Goal: Task Accomplishment & Management: Complete application form

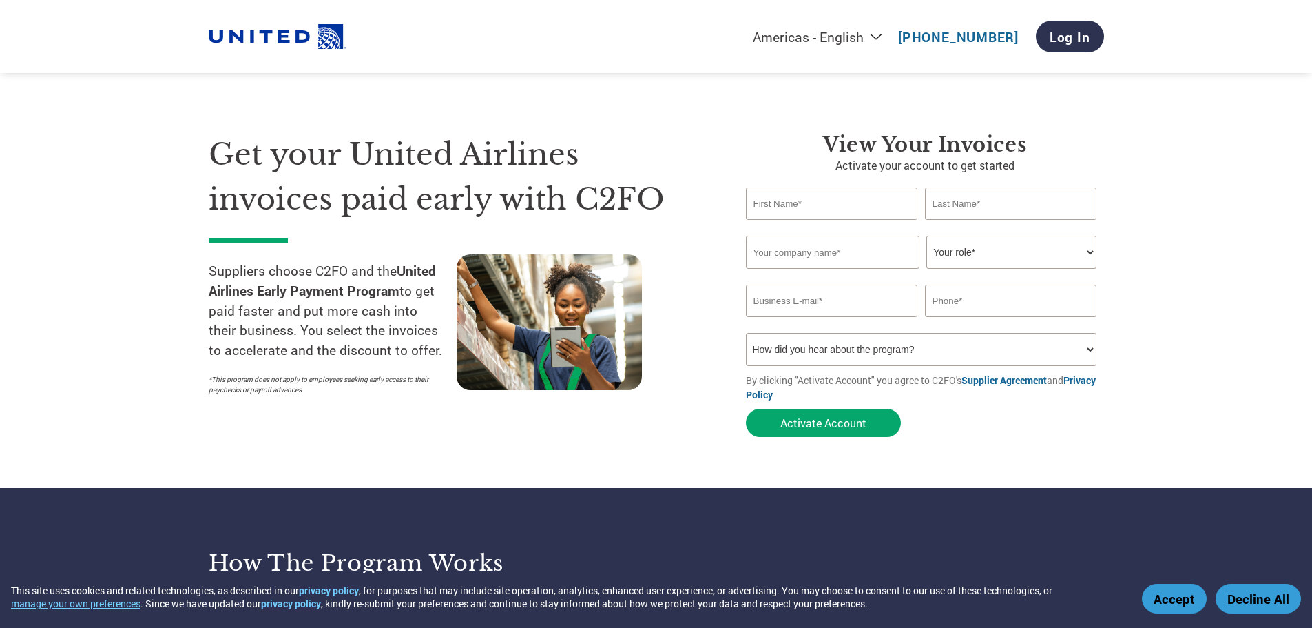
click at [805, 215] on input "text" at bounding box center [832, 203] width 172 height 32
type input "[PERSON_NAME]"
type input "FSM Finance"
click at [1084, 249] on select "Your role* CFO Controller Credit Manager Finance Director Treasurer CEO Preside…" at bounding box center [1012, 252] width 170 height 33
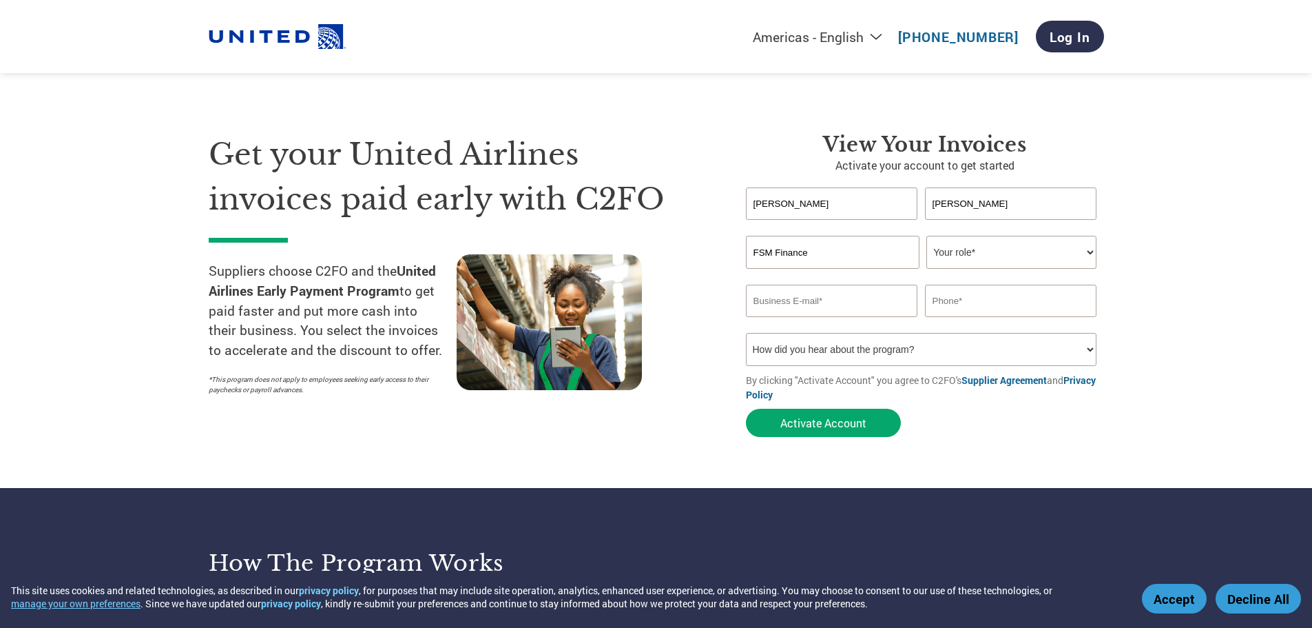
click at [1051, 258] on select "Your role* CFO Controller Credit Manager Finance Director Treasurer CEO Preside…" at bounding box center [1012, 252] width 170 height 33
click at [1027, 247] on select "Your role* CFO Controller Credit Manager Finance Director Treasurer CEO Preside…" at bounding box center [1012, 252] width 170 height 33
select select "BOOKKEEPER"
click at [927, 236] on select "Your role* CFO Controller Credit Manager Finance Director Treasurer CEO Preside…" at bounding box center [1012, 252] width 170 height 33
click at [823, 305] on input "email" at bounding box center [832, 301] width 172 height 32
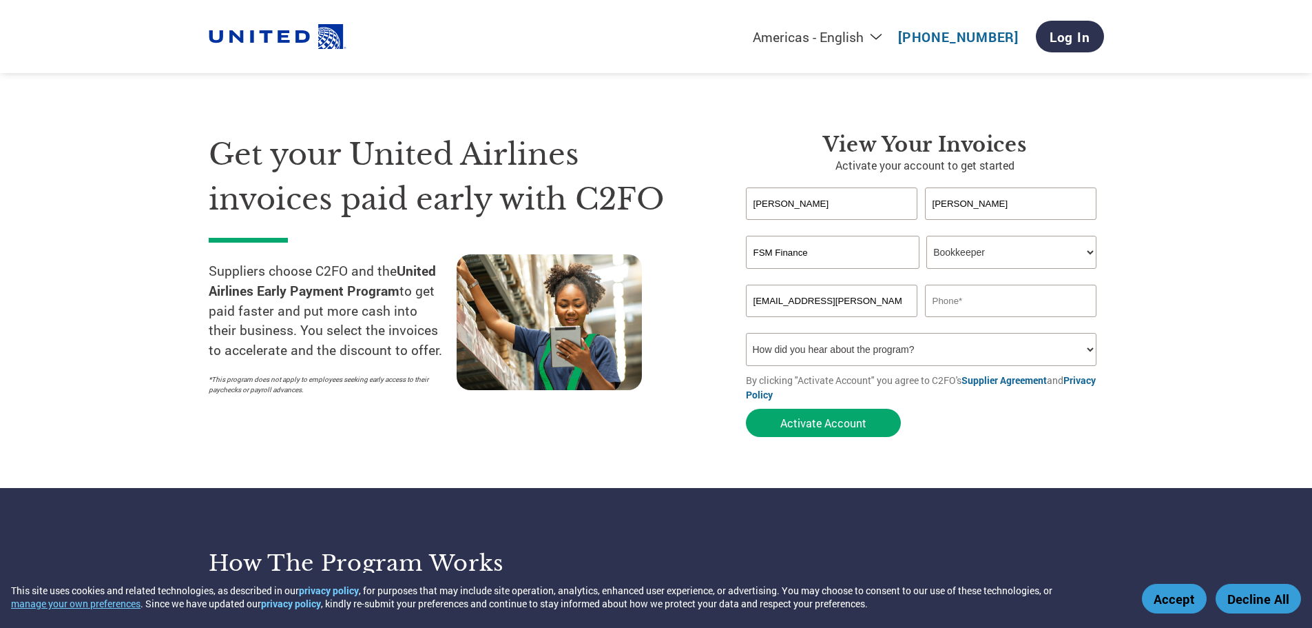
type input "[EMAIL_ADDRESS][PERSON_NAME][DOMAIN_NAME]"
type input "[PHONE_NUMBER]/2616"
click at [1085, 352] on select "How did you hear about the program? Received a letter Email Social Media Online…" at bounding box center [921, 349] width 351 height 33
select select "Other"
click at [746, 333] on select "How did you hear about the program? Received a letter Email Social Media Online…" at bounding box center [921, 349] width 351 height 33
